Goal: Find specific page/section

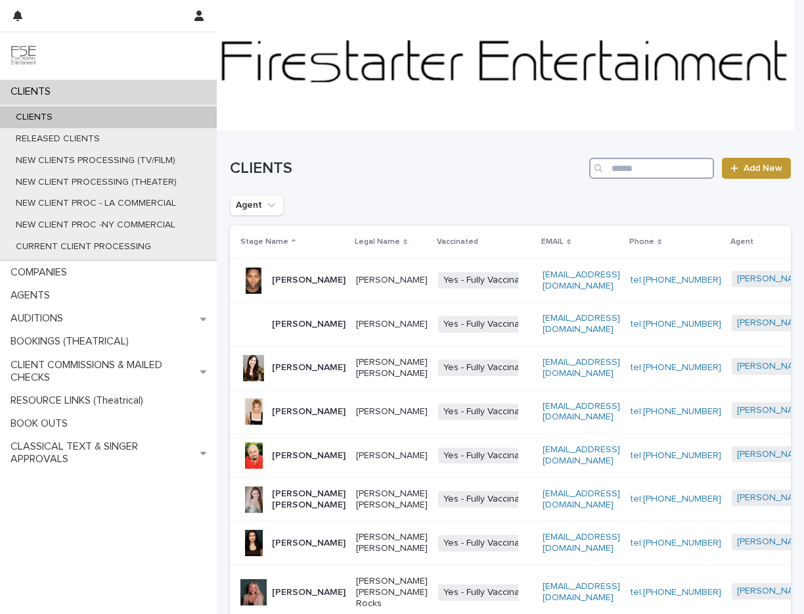
click at [657, 166] on input "Search" at bounding box center [652, 168] width 125 height 21
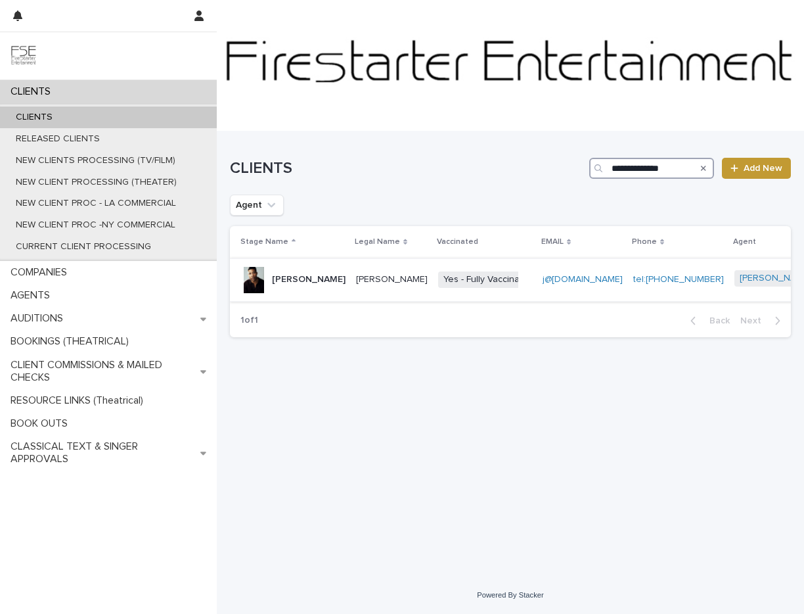
type input "**********"
click at [294, 284] on p "[PERSON_NAME]" at bounding box center [309, 279] width 74 height 11
